Goal: Navigation & Orientation: Find specific page/section

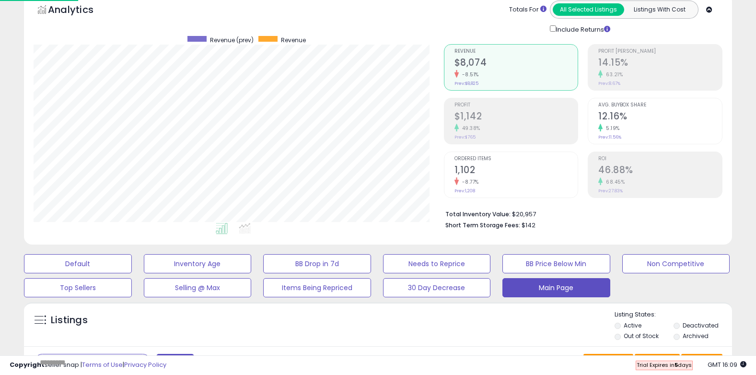
scroll to position [197, 411]
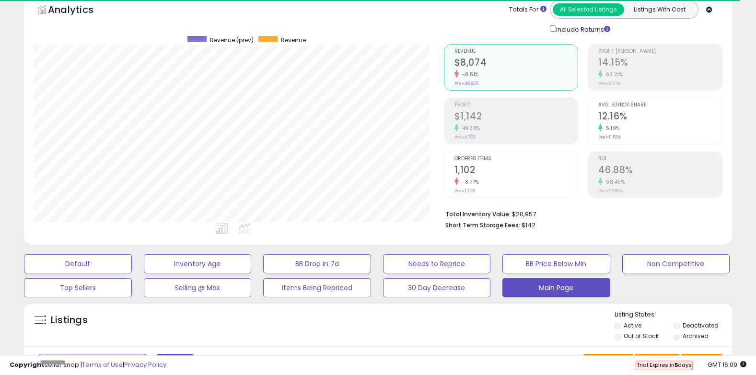
drag, startPoint x: 691, startPoint y: 365, endPoint x: 635, endPoint y: 366, distance: 55.6
click at [636, 366] on div "Trial Expires [DATE]" at bounding box center [664, 366] width 57 height 10
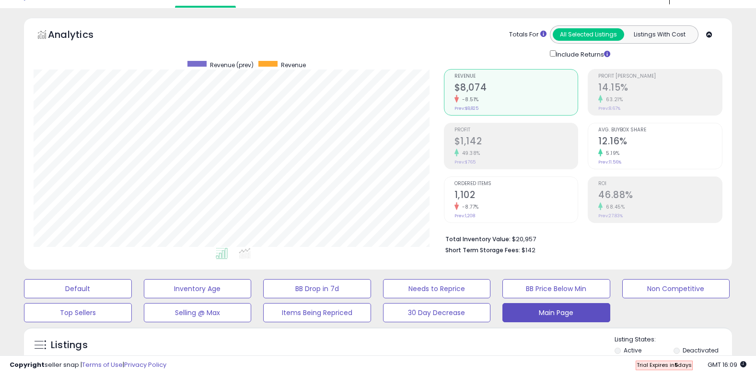
scroll to position [0, 0]
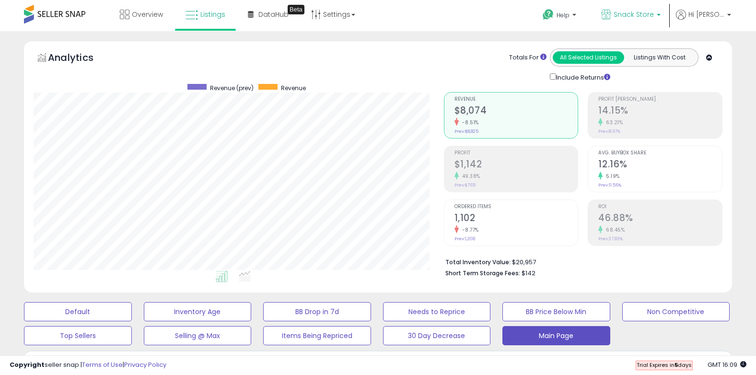
click at [661, 18] on p "Snack Store" at bounding box center [630, 16] width 59 height 12
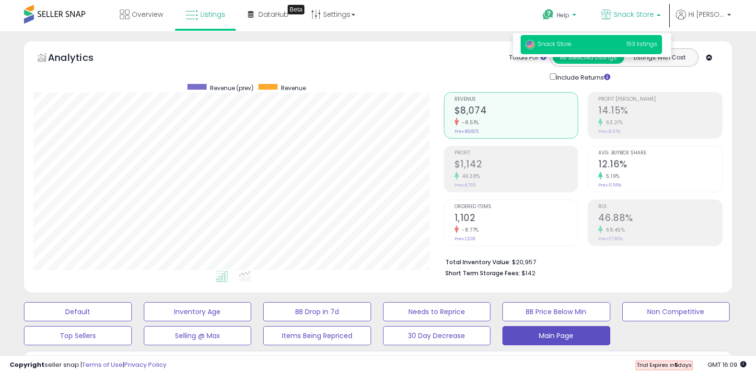
click at [579, 14] on p "Help" at bounding box center [560, 16] width 36 height 11
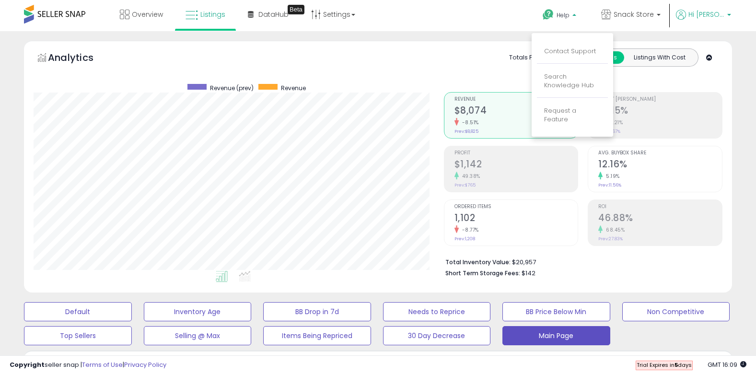
click at [723, 16] on span "Hi [PERSON_NAME]" at bounding box center [707, 15] width 36 height 10
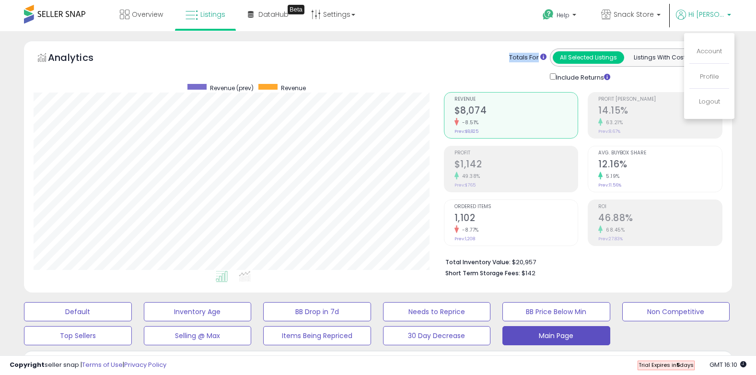
drag, startPoint x: 499, startPoint y: 55, endPoint x: 539, endPoint y: 60, distance: 40.2
click at [539, 60] on div "Totals For All Selected Listings Listings With Cost Include Returns" at bounding box center [580, 65] width 272 height 34
drag, startPoint x: 539, startPoint y: 60, endPoint x: 534, endPoint y: 74, distance: 14.3
click at [534, 74] on div "Totals For All Selected Listings Listings With Cost Include Returns" at bounding box center [608, 65] width 216 height 34
click at [545, 59] on icon at bounding box center [544, 57] width 6 height 6
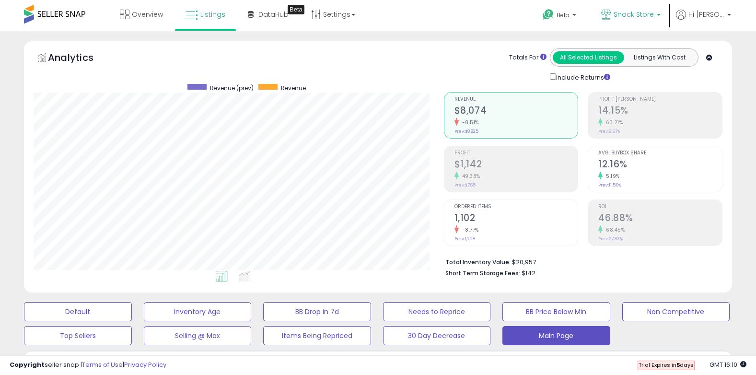
click at [654, 12] on span "Snack Store" at bounding box center [634, 15] width 40 height 10
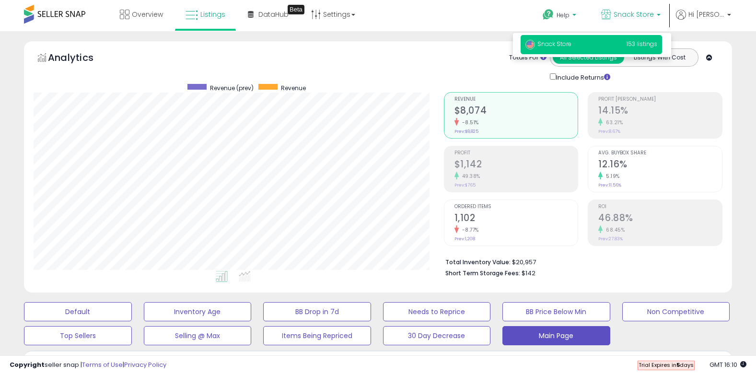
click at [577, 16] on b at bounding box center [575, 17] width 4 height 7
